Goal: Information Seeking & Learning: Learn about a topic

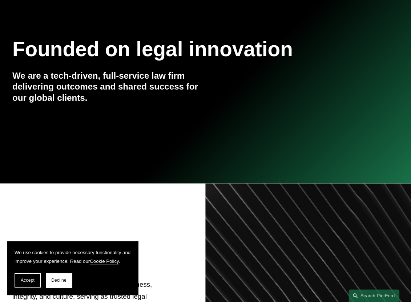
scroll to position [145, 0]
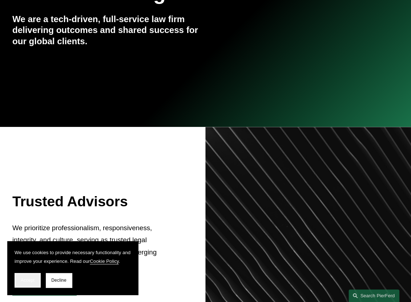
click at [18, 278] on button "Accept" at bounding box center [28, 280] width 26 height 15
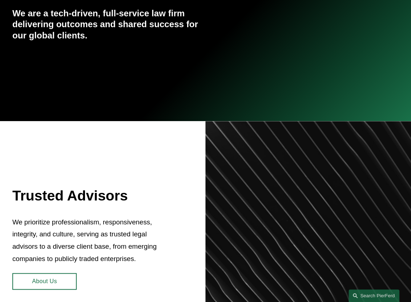
scroll to position [0, 0]
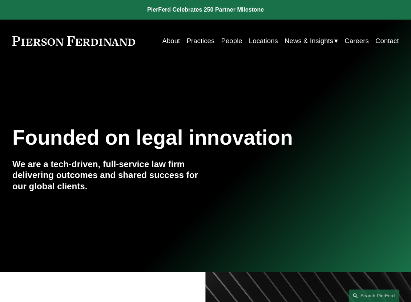
click at [223, 38] on link "People" at bounding box center [231, 40] width 21 height 13
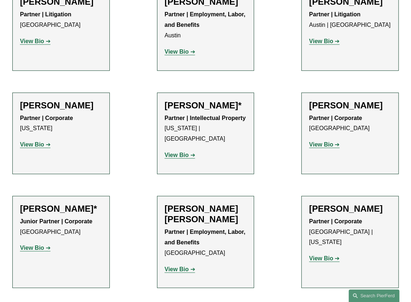
scroll to position [290, 0]
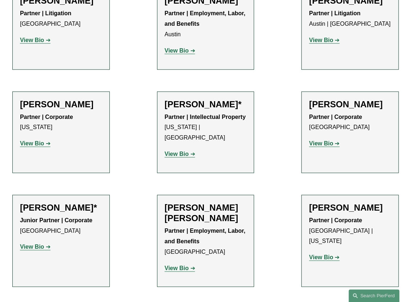
click at [182, 270] on strong "View Bio" at bounding box center [176, 268] width 24 height 6
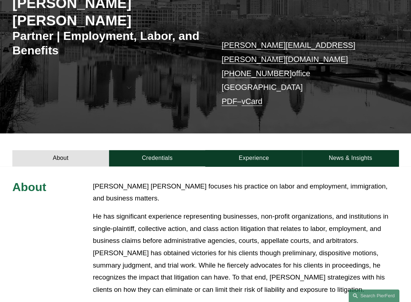
scroll to position [109, 0]
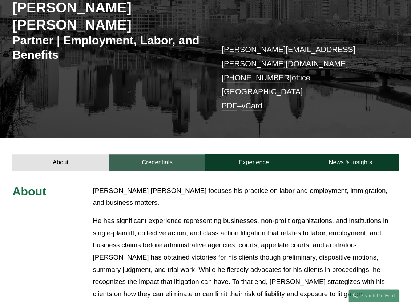
click at [154, 155] on link "Credentials" at bounding box center [157, 163] width 97 height 17
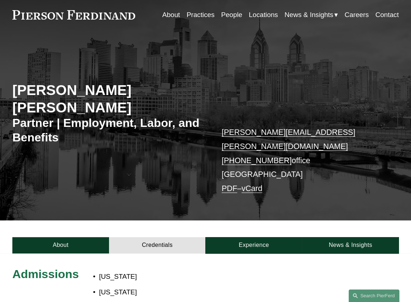
scroll to position [36, 0]
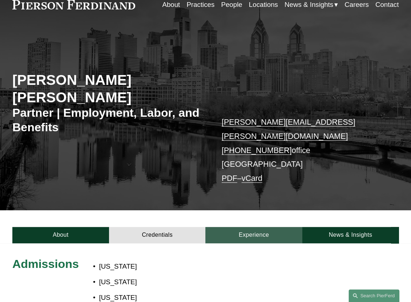
click at [236, 227] on link "Experience" at bounding box center [253, 235] width 97 height 17
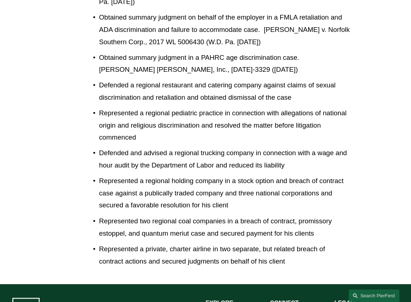
scroll to position [436, 0]
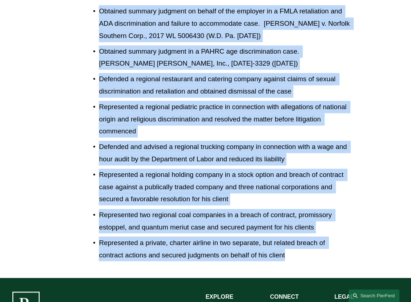
drag, startPoint x: 287, startPoint y: 204, endPoint x: 84, endPoint y: 1, distance: 287.5
click at [84, 1] on div "Experience Eckert Seamans Cherin & Mellott, LLC Representative Matters Obtained…" at bounding box center [205, 81] width 411 height 366
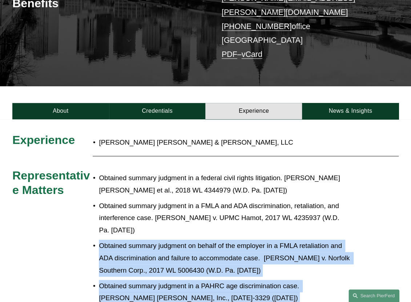
scroll to position [141, 0]
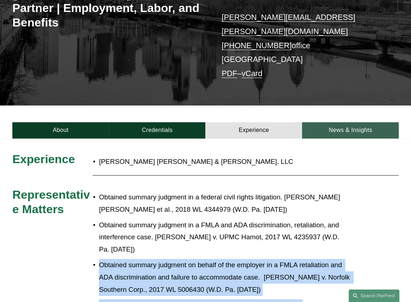
click at [362, 122] on link "News & Insights" at bounding box center [350, 130] width 97 height 17
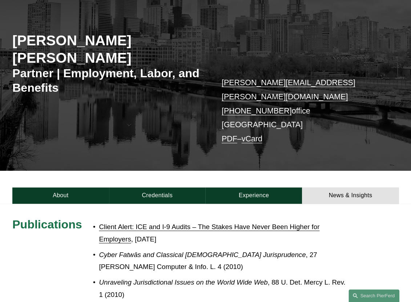
scroll to position [69, 0]
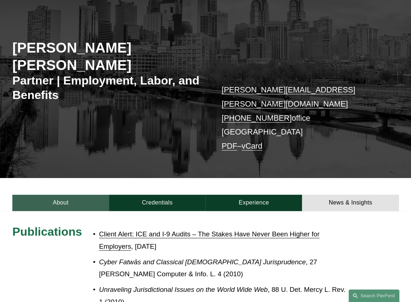
click at [46, 195] on link "About" at bounding box center [60, 203] width 97 height 17
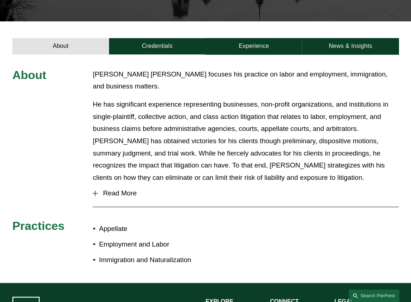
scroll to position [158, 0]
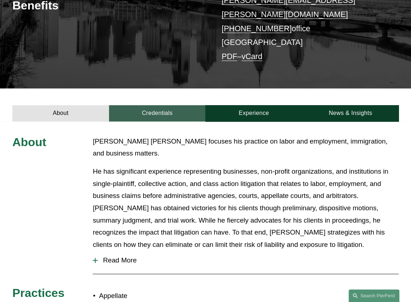
click at [164, 105] on link "Credentials" at bounding box center [157, 113] width 97 height 17
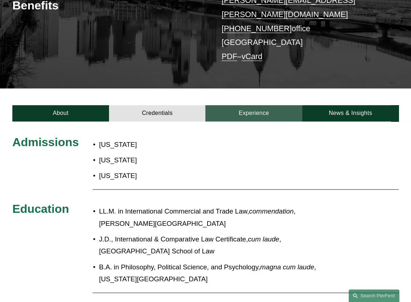
click at [241, 105] on link "Experience" at bounding box center [253, 113] width 97 height 17
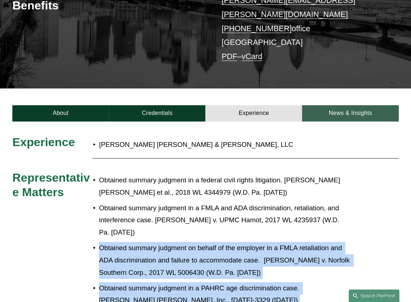
click at [333, 108] on link "News & Insights" at bounding box center [350, 113] width 97 height 17
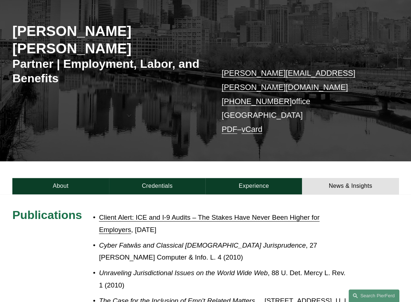
scroll to position [0, 0]
